Goal: Task Accomplishment & Management: Use online tool/utility

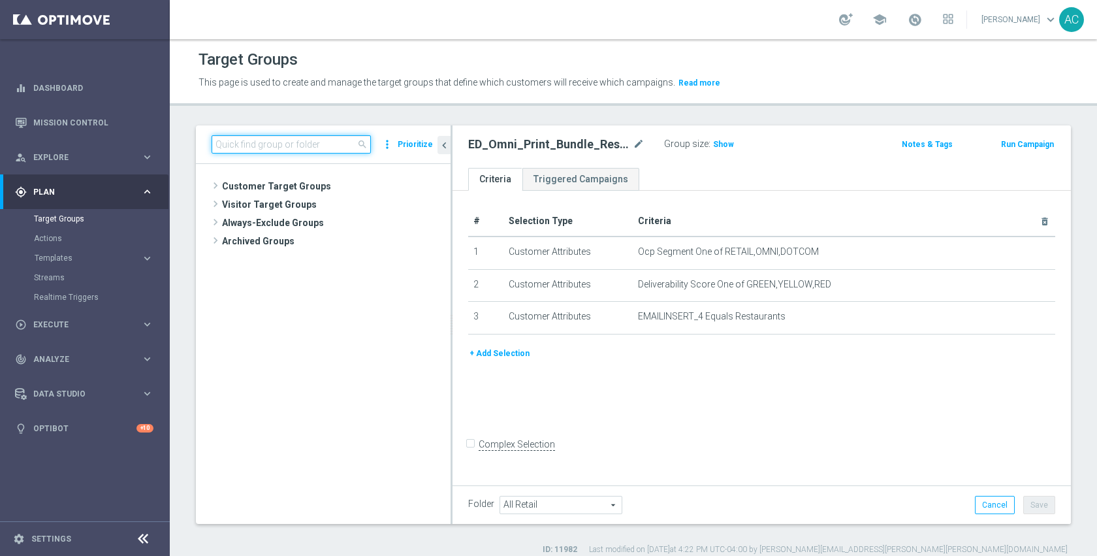
click at [310, 146] on input at bounding box center [291, 144] width 159 height 18
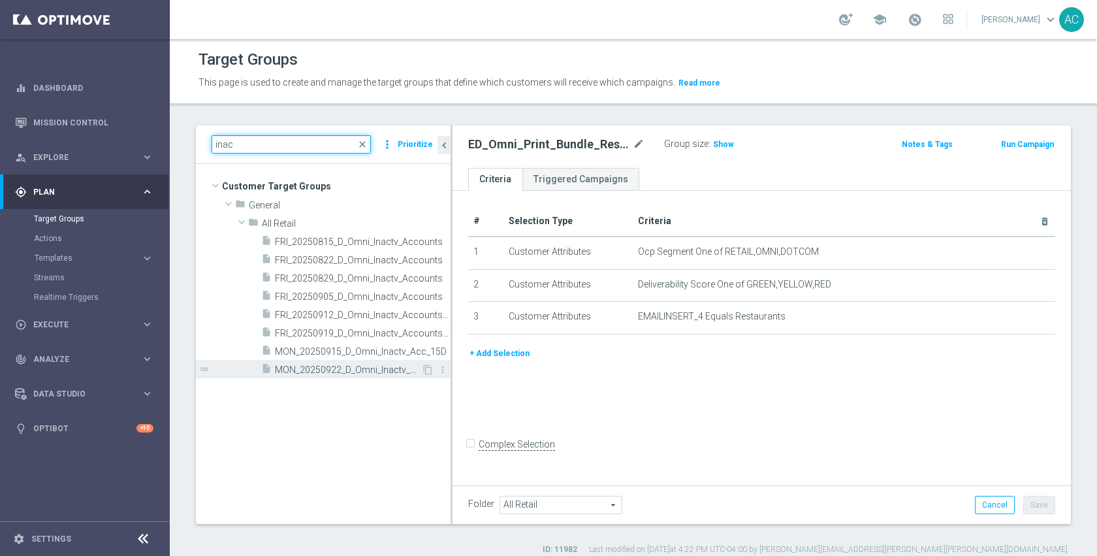
type input "inac"
click at [338, 363] on div "insert_drive_file MON_20250922_D_Omni_Inactv_Acc_15D" at bounding box center [341, 369] width 160 height 18
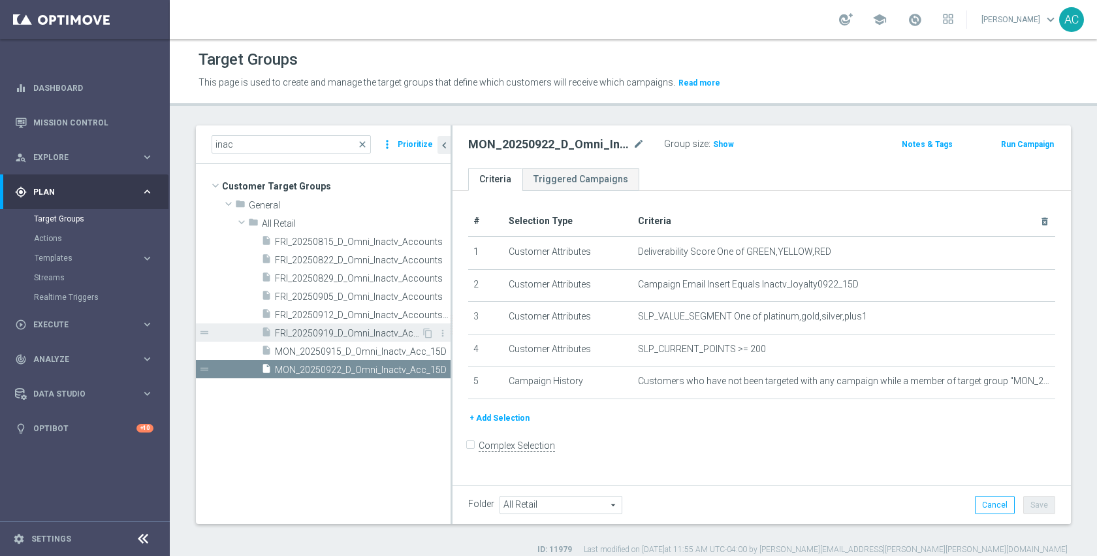
click at [329, 334] on span "FRI_20250919_D_Omni_Inactv_Accounts_45D" at bounding box center [348, 333] width 146 height 11
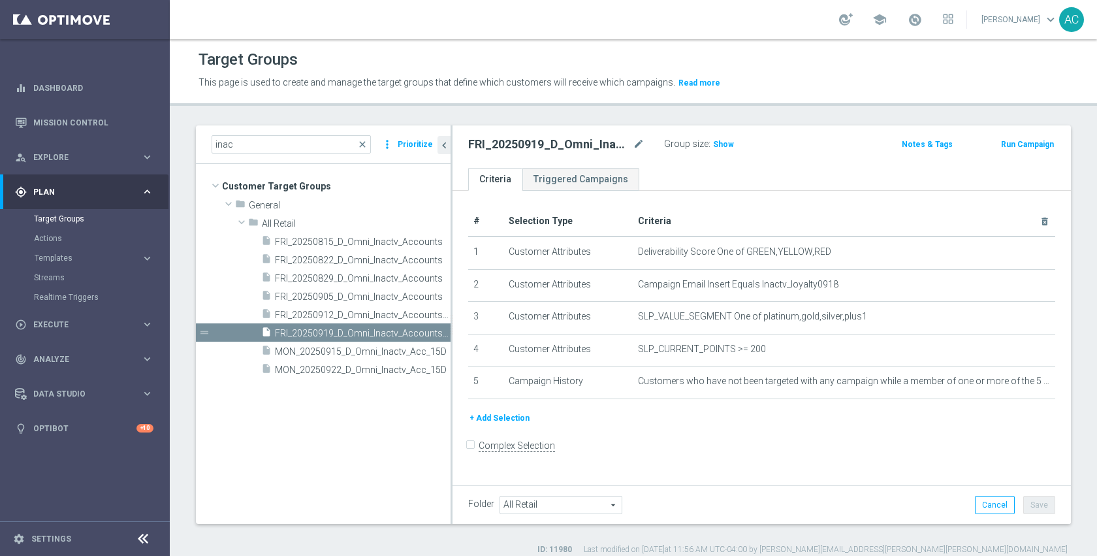
click at [670, 432] on div "+ Add Selection" at bounding box center [761, 423] width 607 height 24
